Goal: Navigation & Orientation: Find specific page/section

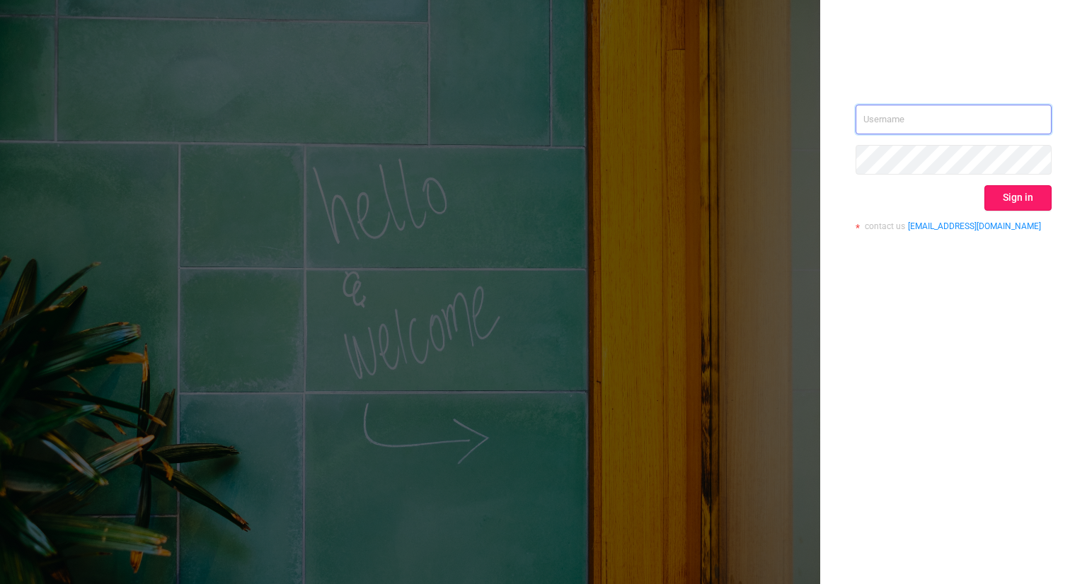
type input "[PERSON_NAME][EMAIL_ADDRESS][DOMAIN_NAME]"
click at [1022, 193] on button "Sign in" at bounding box center [1017, 197] width 67 height 25
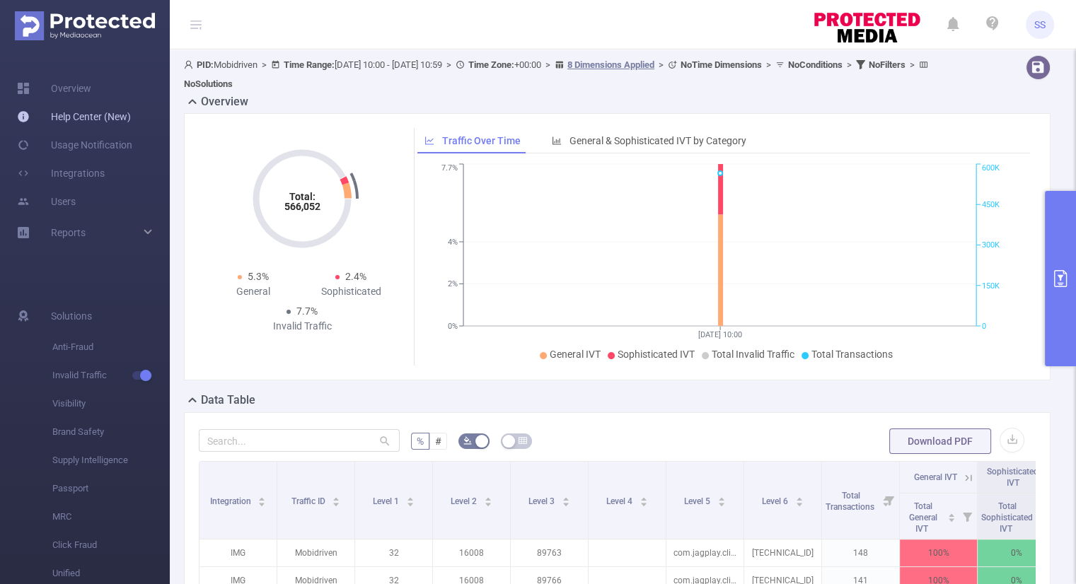
click at [116, 116] on link "Help Center (New)" at bounding box center [74, 117] width 114 height 28
click at [1034, 26] on span "SS" at bounding box center [1039, 25] width 11 height 28
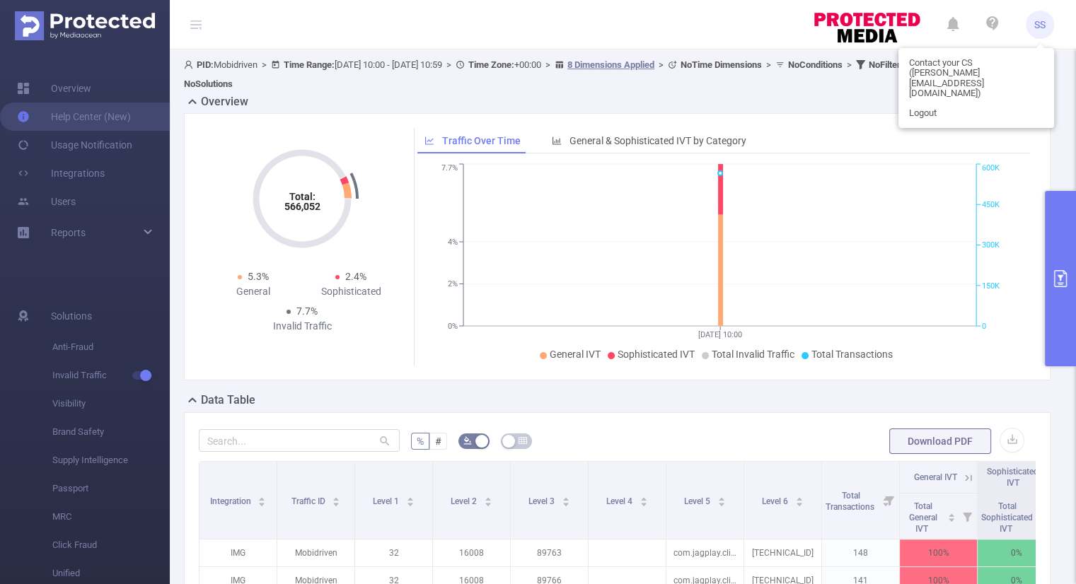
drag, startPoint x: 683, startPoint y: 29, endPoint x: 710, endPoint y: 33, distance: 27.8
click at [683, 28] on header "SS" at bounding box center [538, 25] width 1076 height 50
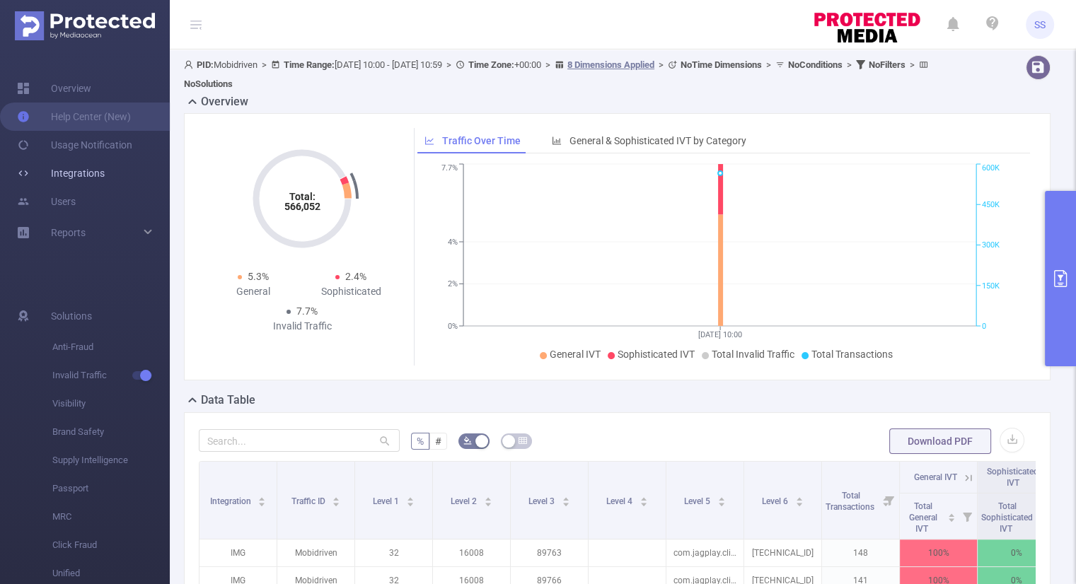
click at [99, 168] on link "Integrations" at bounding box center [61, 173] width 88 height 28
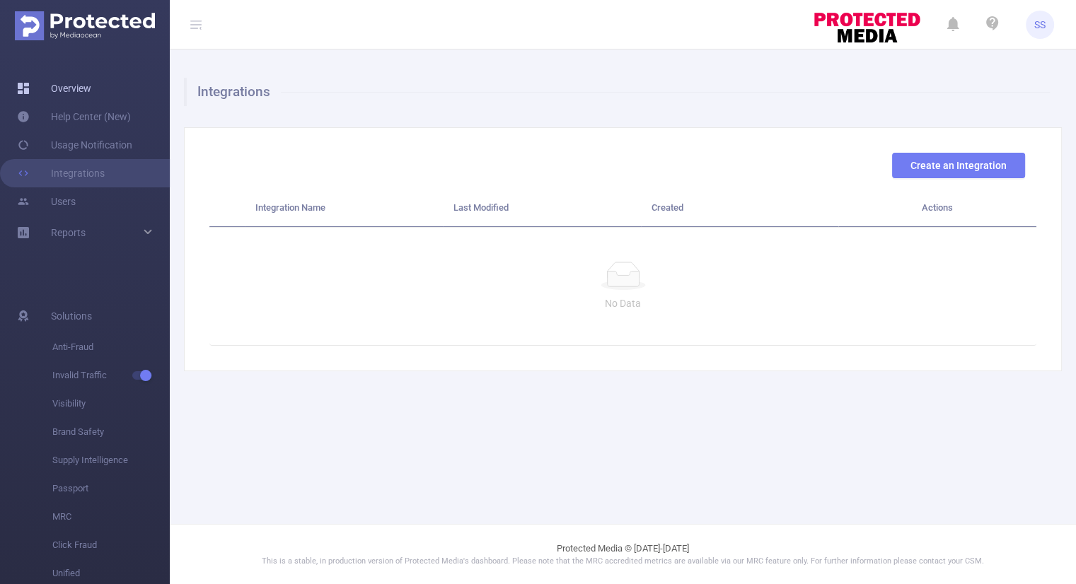
click at [91, 86] on link "Overview" at bounding box center [54, 88] width 74 height 28
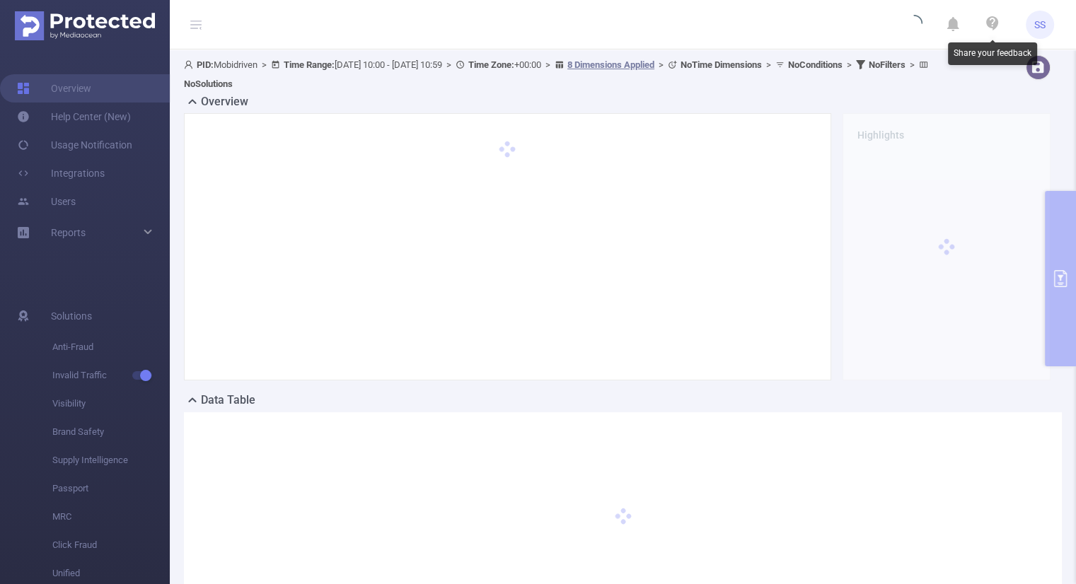
click at [993, 22] on icon at bounding box center [992, 23] width 17 height 17
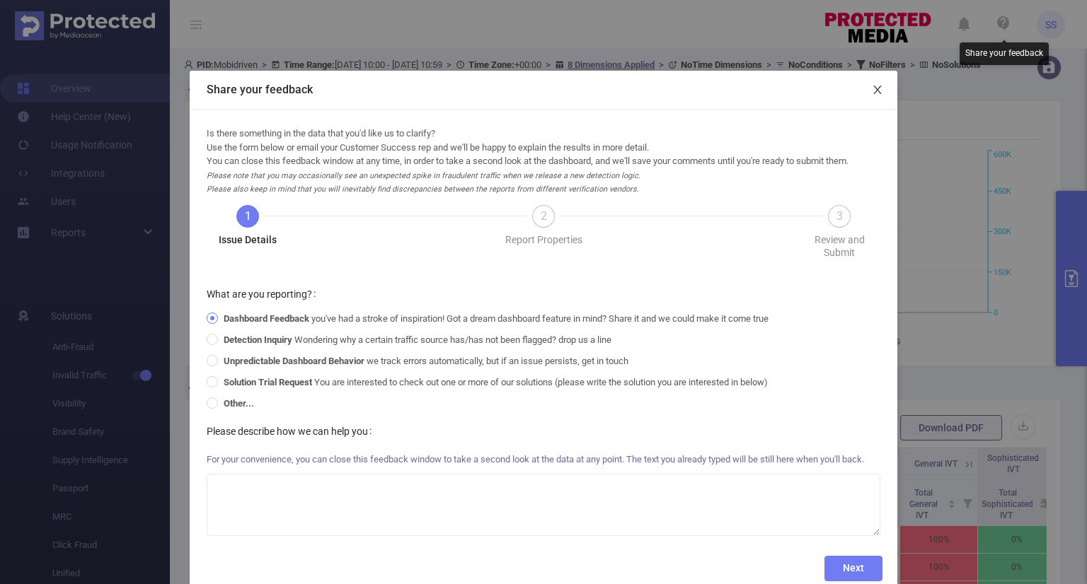
click at [875, 83] on span "Close" at bounding box center [878, 91] width 40 height 40
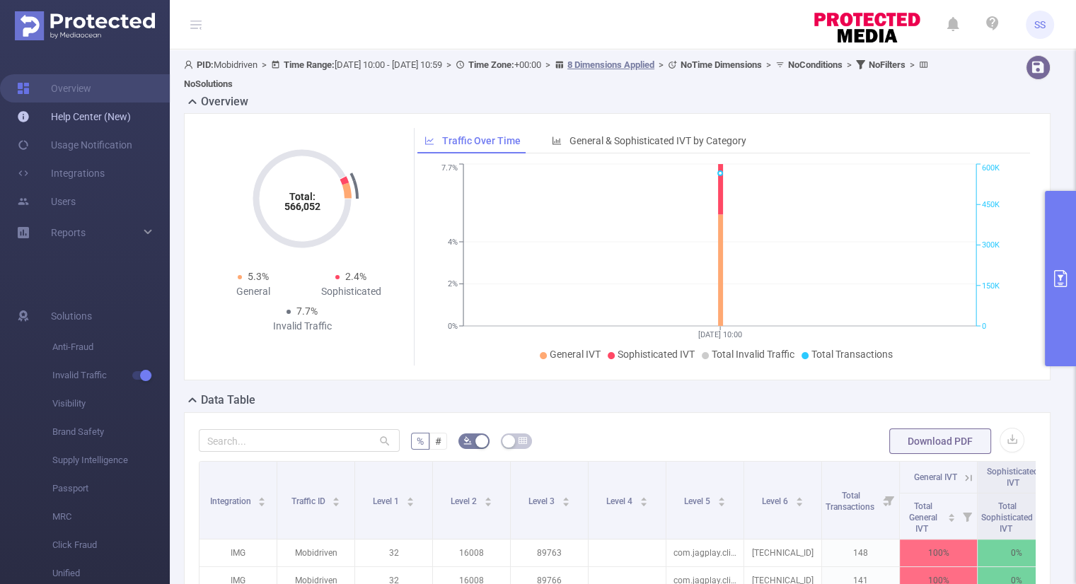
click at [108, 120] on link "Help Center (New)" at bounding box center [74, 117] width 114 height 28
